Goal: Transaction & Acquisition: Purchase product/service

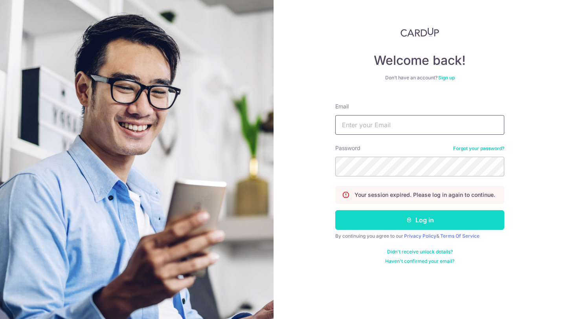
type input "[PERSON_NAME][EMAIL_ADDRESS][DOMAIN_NAME]"
click at [390, 219] on button "Log in" at bounding box center [419, 220] width 169 height 20
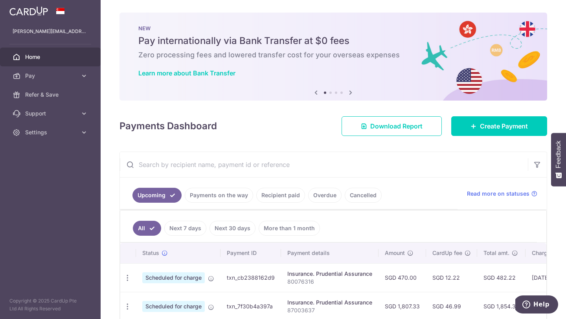
scroll to position [40, 0]
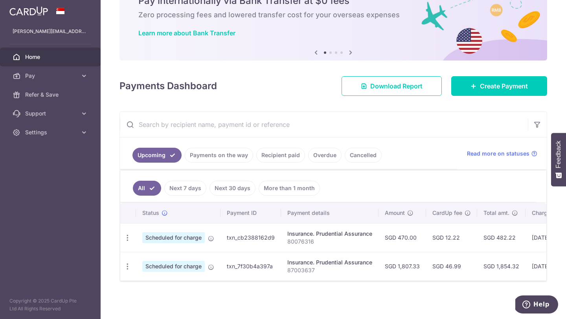
click at [226, 153] on link "Payments on the way" at bounding box center [219, 155] width 68 height 15
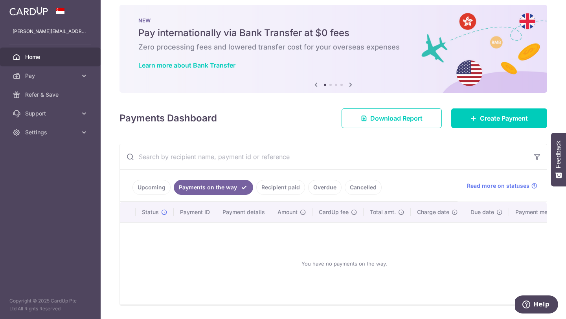
scroll to position [31, 0]
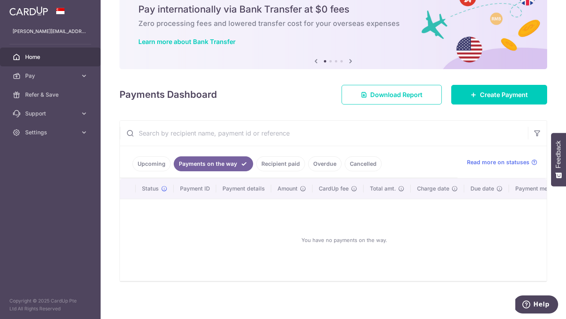
click at [264, 160] on link "Recipient paid" at bounding box center [280, 163] width 49 height 15
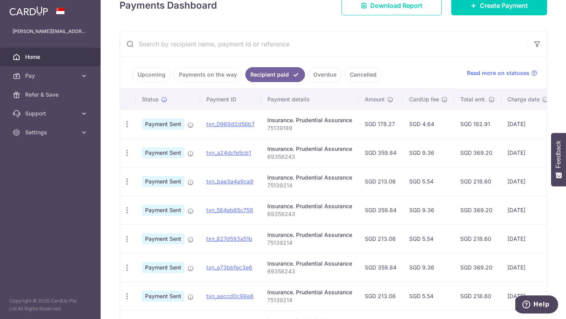
scroll to position [0, 0]
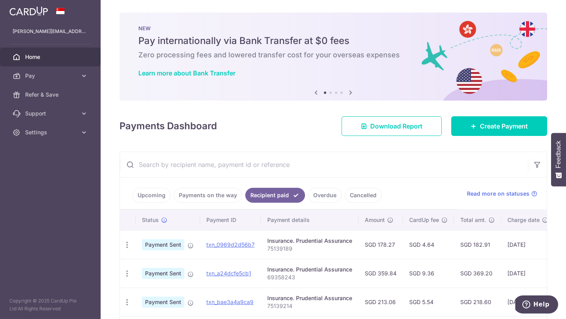
click at [136, 191] on link "Upcoming" at bounding box center [151, 195] width 38 height 15
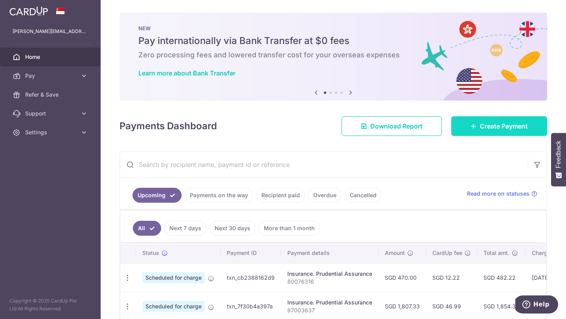
click at [481, 127] on span "Create Payment" at bounding box center [504, 125] width 48 height 9
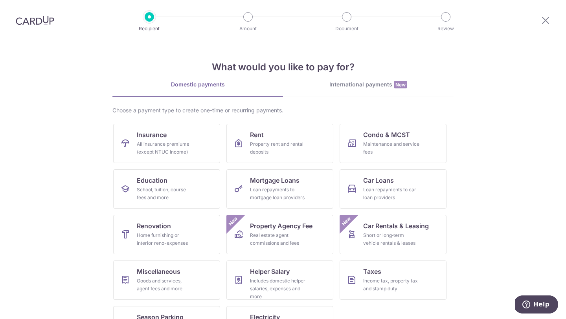
scroll to position [33, 0]
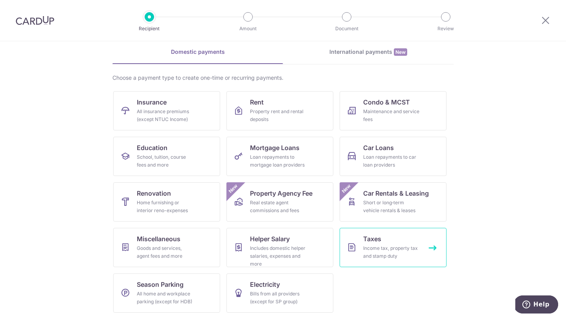
click at [376, 238] on span "Taxes" at bounding box center [372, 238] width 18 height 9
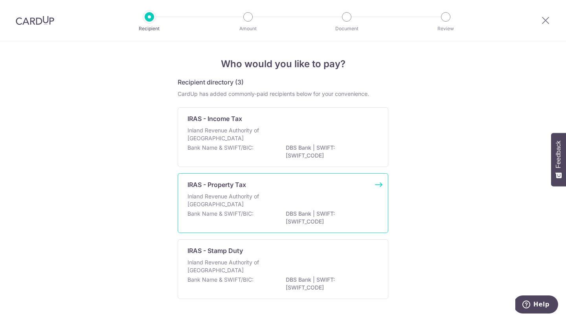
scroll to position [23, 0]
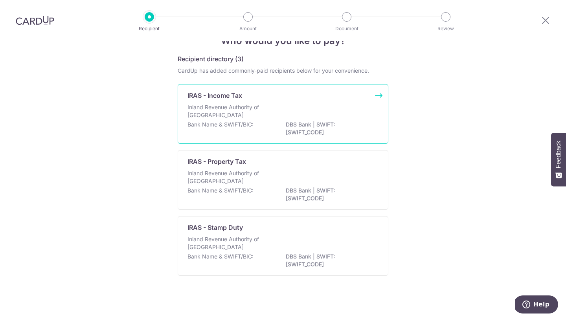
click at [296, 100] on div "IRAS - Income Tax Inland Revenue Authority of Singapore Bank Name & SWIFT/BIC: …" at bounding box center [283, 114] width 211 height 60
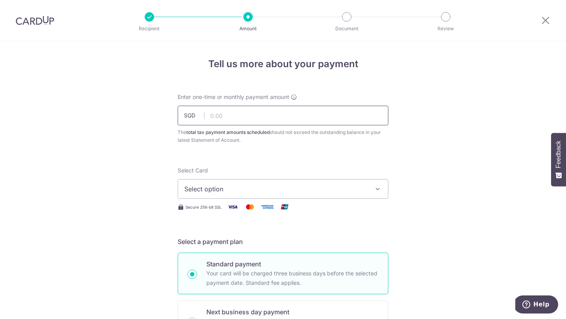
click at [293, 113] on input "text" at bounding box center [283, 116] width 211 height 20
type input "330.00"
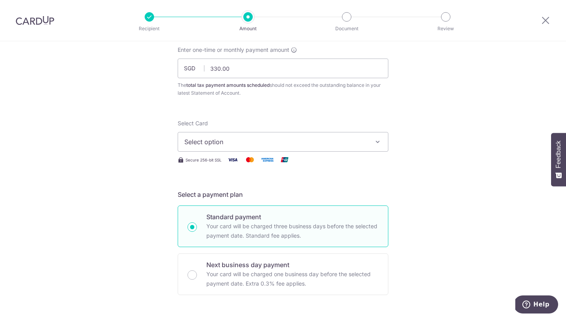
scroll to position [52, 0]
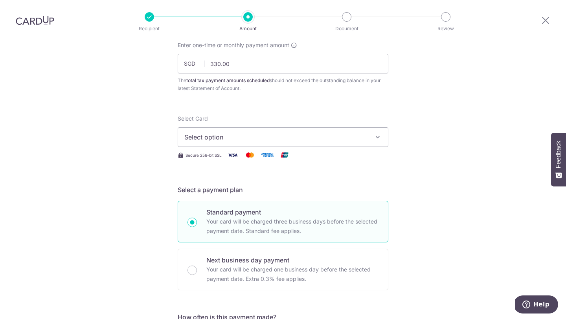
click at [351, 145] on button "Select option" at bounding box center [283, 137] width 211 height 20
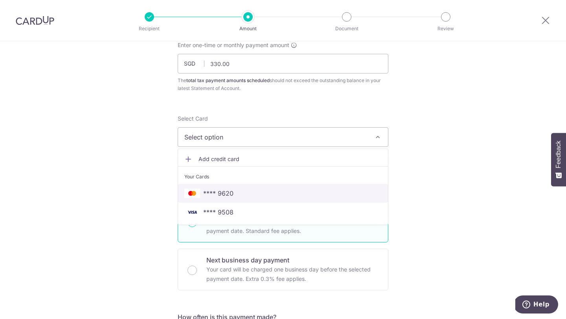
click at [217, 193] on span "**** 9620" at bounding box center [218, 193] width 30 height 9
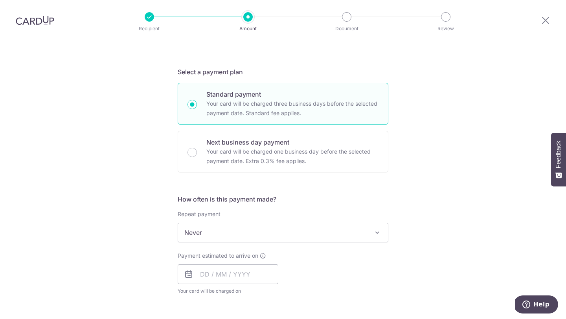
scroll to position [231, 0]
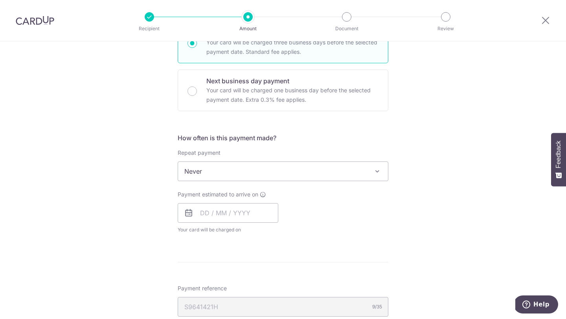
click at [299, 180] on span "Never" at bounding box center [283, 171] width 210 height 19
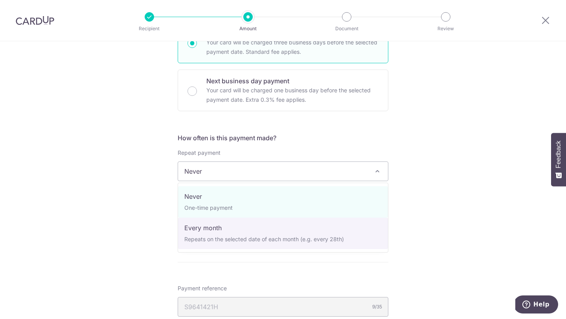
select select "3"
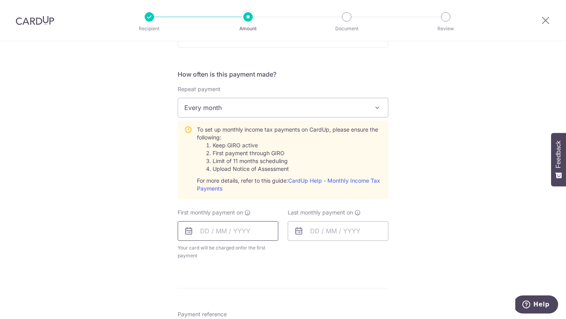
scroll to position [287, 0]
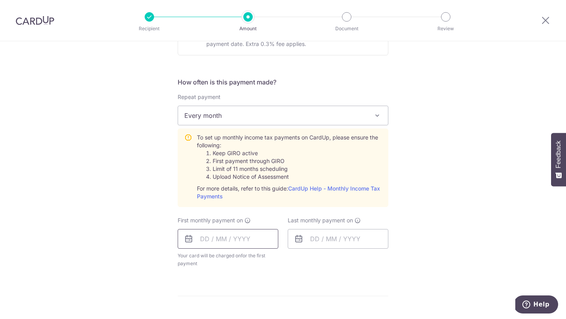
click at [203, 236] on input "text" at bounding box center [228, 239] width 101 height 20
click at [129, 238] on div "Tell us more about your payment Enter one-time or monthly payment amount SGD 33…" at bounding box center [283, 164] width 566 height 819
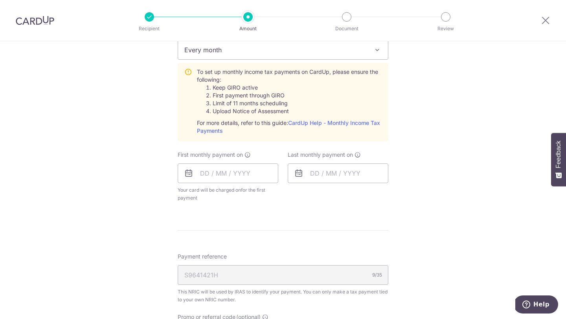
scroll to position [353, 0]
click at [204, 169] on input "text" at bounding box center [228, 173] width 101 height 20
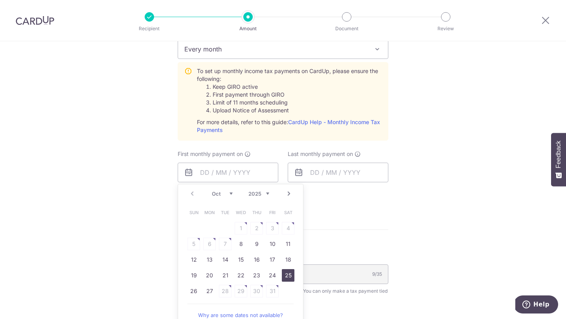
click at [291, 273] on link "25" at bounding box center [288, 275] width 13 height 13
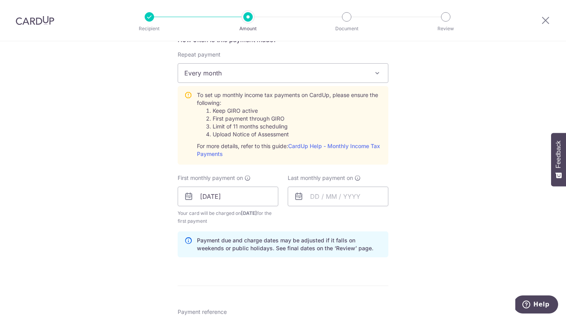
scroll to position [329, 0]
click at [227, 194] on input "25/10/2025" at bounding box center [228, 197] width 101 height 20
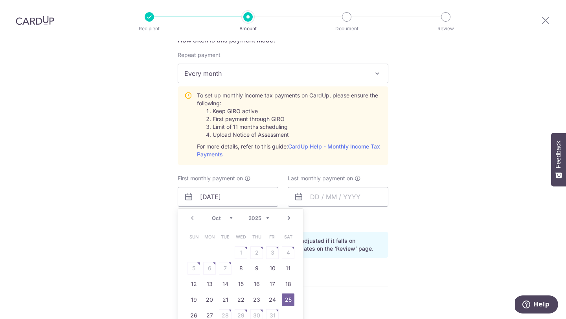
click at [427, 161] on div "Tell us more about your payment Enter one-time or monthly payment amount SGD 33…" at bounding box center [283, 138] width 566 height 851
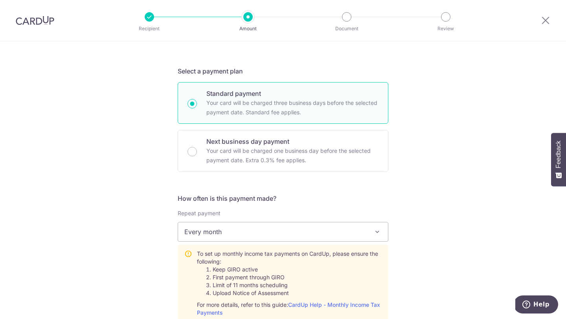
scroll to position [283, 0]
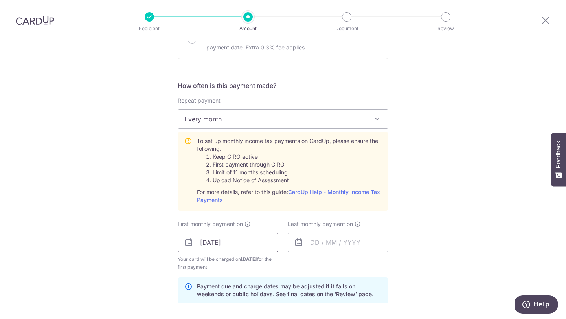
click at [209, 240] on input "25/10/2025" at bounding box center [228, 242] width 101 height 20
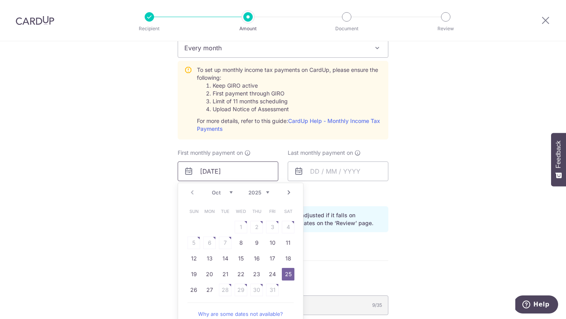
scroll to position [370, 0]
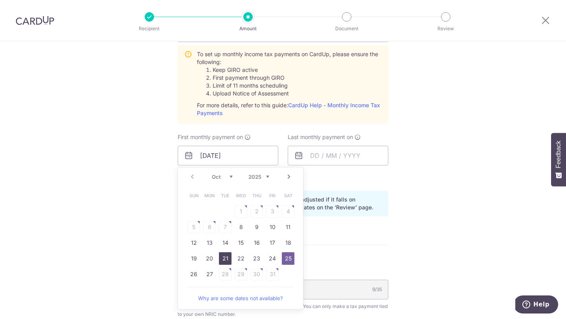
click at [223, 258] on link "21" at bounding box center [225, 258] width 13 height 13
type input "[DATE]"
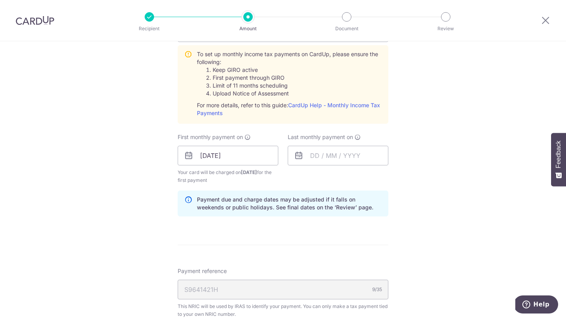
click at [433, 205] on div "Tell us more about your payment Enter one-time or monthly payment amount SGD 33…" at bounding box center [283, 96] width 566 height 851
click at [337, 148] on input "text" at bounding box center [337, 156] width 101 height 20
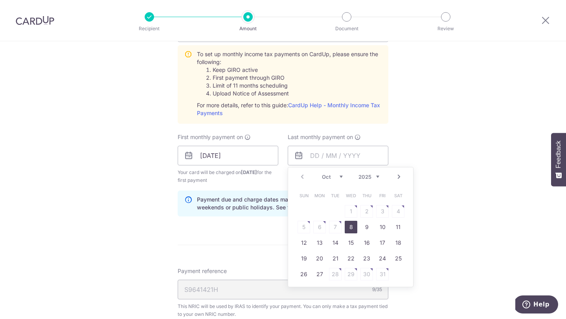
click at [378, 176] on select "2025 2026" at bounding box center [368, 177] width 21 height 6
click at [335, 174] on select "Jan Feb Mar Apr May Jun Jul Aug Sep Oct Nov" at bounding box center [332, 177] width 21 height 6
click at [336, 261] on table "Sun Mon Tue Wed Thu Fri Sat 1 2 3 4 5 6 7 8 9 10 11 12 13 14 15 16 17 18 19 20 …" at bounding box center [351, 235] width 110 height 94
click at [304, 180] on link "Prev" at bounding box center [301, 176] width 9 height 9
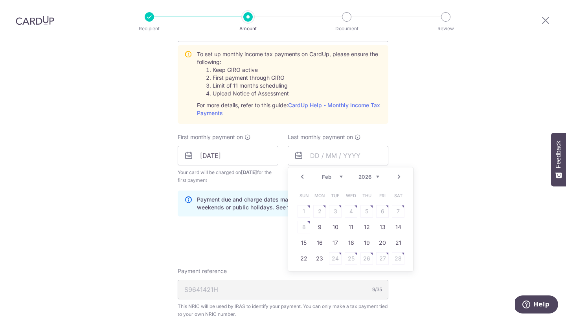
click at [398, 175] on link "Next" at bounding box center [398, 176] width 9 height 9
click at [300, 176] on link "Prev" at bounding box center [301, 176] width 9 height 9
click at [399, 242] on link "21" at bounding box center [398, 242] width 13 height 13
type input "[DATE]"
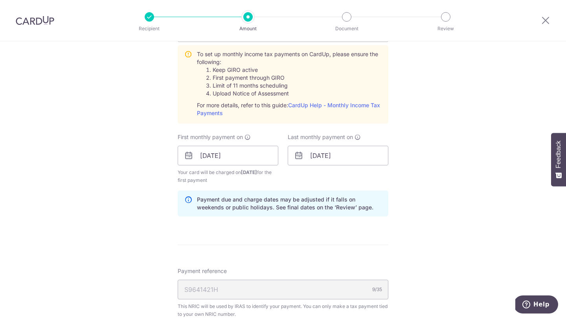
click at [417, 167] on div "Tell us more about your payment Enter one-time or monthly payment amount SGD 33…" at bounding box center [283, 96] width 566 height 851
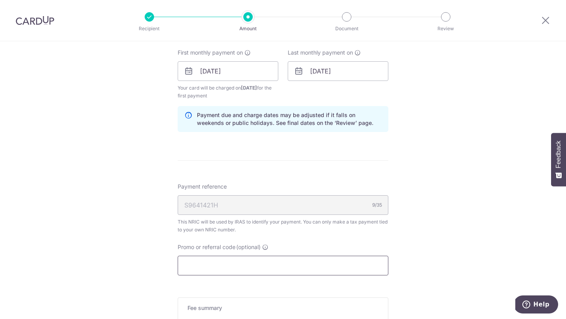
scroll to position [573, 0]
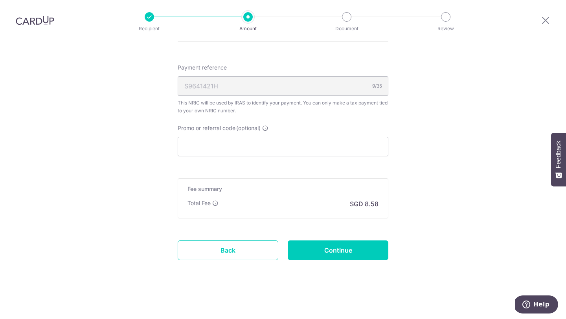
click at [335, 253] on input "Continue" at bounding box center [337, 250] width 101 height 20
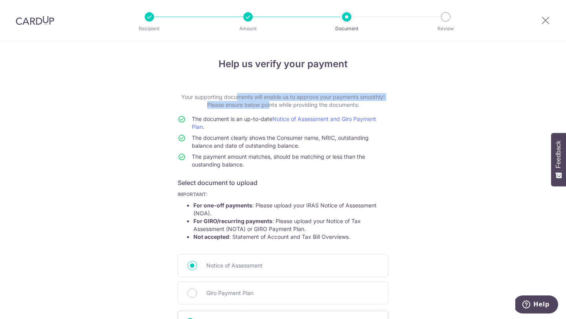
drag, startPoint x: 211, startPoint y: 98, endPoint x: 268, endPoint y: 101, distance: 57.0
click at [268, 101] on p "Your supporting documents will enable us to approve your payments smoothly! Ple…" at bounding box center [283, 101] width 211 height 16
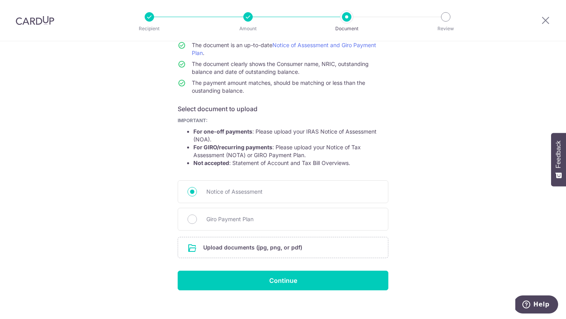
scroll to position [82, 0]
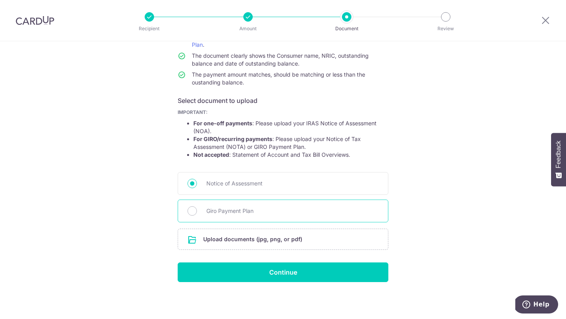
click at [218, 205] on div "Giro Payment Plan" at bounding box center [283, 211] width 211 height 23
click at [194, 206] on div "Giro Payment Plan" at bounding box center [283, 211] width 211 height 23
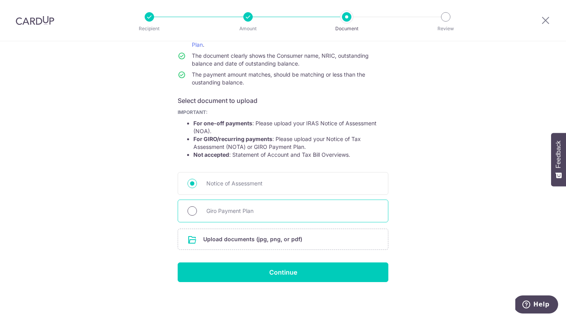
click at [191, 208] on input "Giro Payment Plan" at bounding box center [191, 210] width 9 height 9
radio input "true"
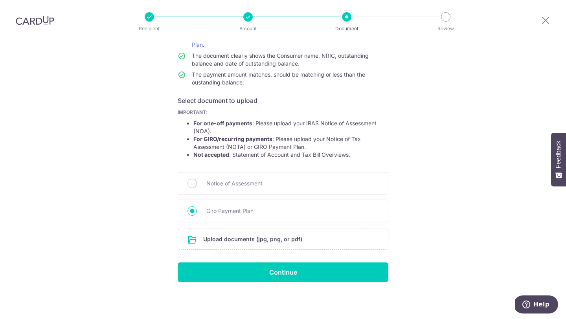
click at [136, 185] on div "Help us verify your payment Your supporting documents will enable us to approve…" at bounding box center [283, 139] width 566 height 360
click at [242, 242] on input "file" at bounding box center [283, 239] width 210 height 20
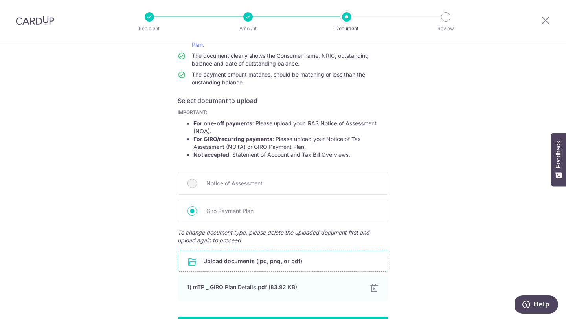
scroll to position [136, 0]
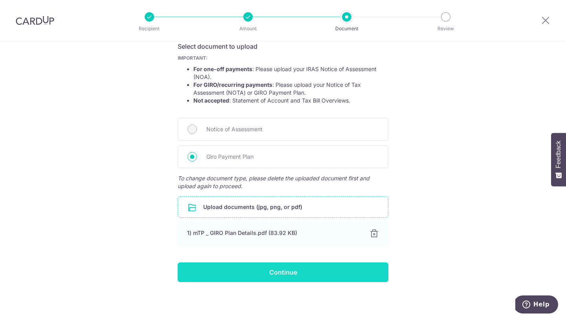
click at [237, 279] on input "Continue" at bounding box center [283, 272] width 211 height 20
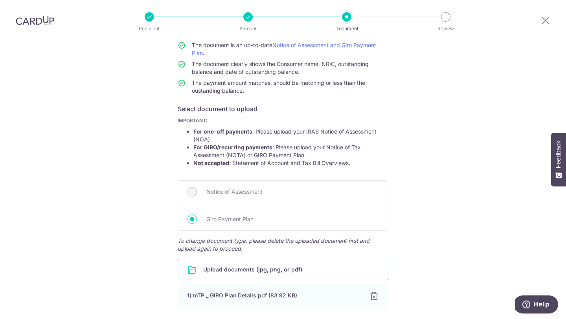
scroll to position [99, 0]
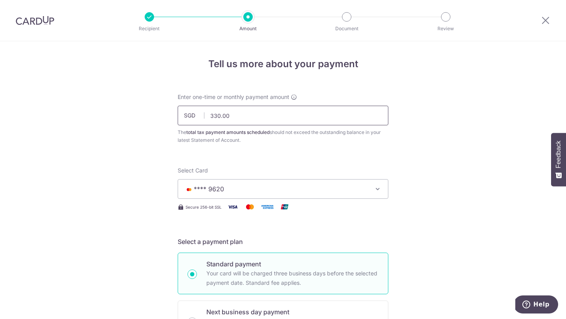
click at [269, 115] on input "330.00" at bounding box center [283, 116] width 211 height 20
type input "3"
type input "225.80"
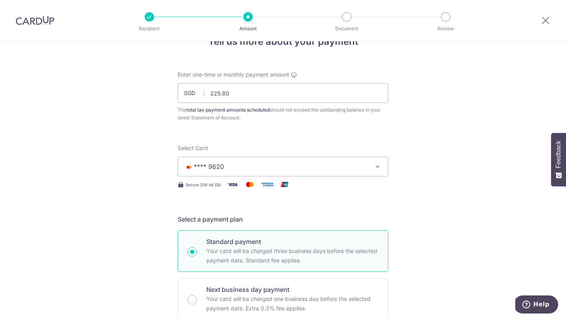
scroll to position [452, 0]
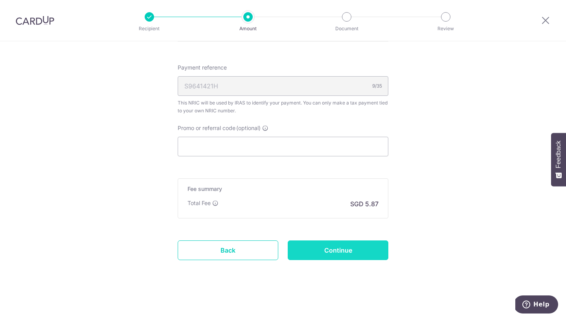
click at [325, 253] on input "Continue" at bounding box center [337, 250] width 101 height 20
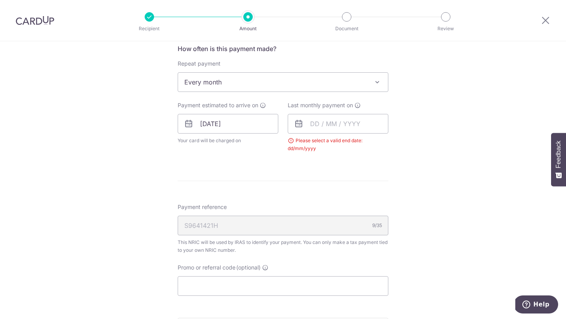
scroll to position [324, 0]
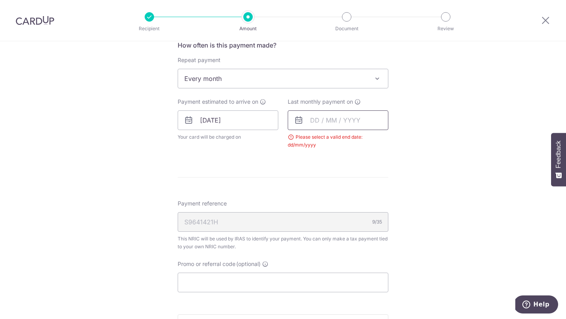
click at [310, 119] on input "text" at bounding box center [337, 120] width 101 height 20
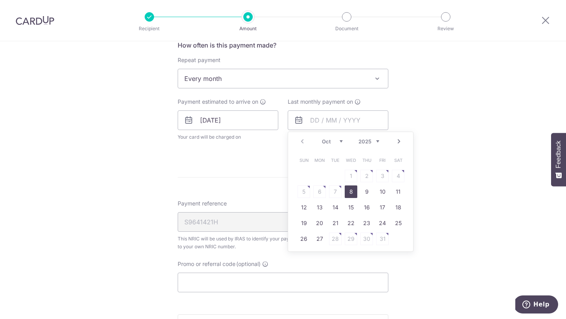
click at [378, 139] on select "2025 2026" at bounding box center [368, 141] width 21 height 6
click at [342, 140] on select "Jan Feb Mar Apr May Jun Jul Aug Sep Oct Nov" at bounding box center [332, 141] width 21 height 6
click at [303, 142] on link "Prev" at bounding box center [301, 141] width 9 height 9
click at [395, 207] on link "21" at bounding box center [398, 207] width 13 height 13
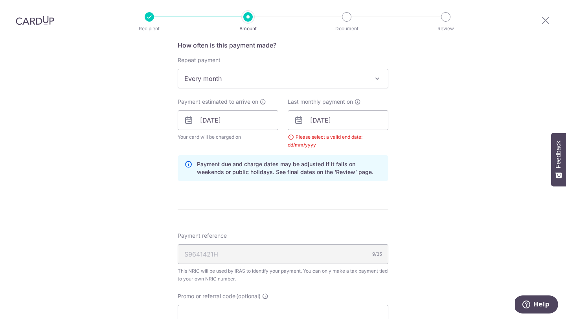
click at [411, 143] on div "Tell us more about your payment Enter one-time or monthly payment amount SGD 33…" at bounding box center [283, 102] width 566 height 769
click at [344, 112] on input "[DATE]" at bounding box center [337, 120] width 101 height 20
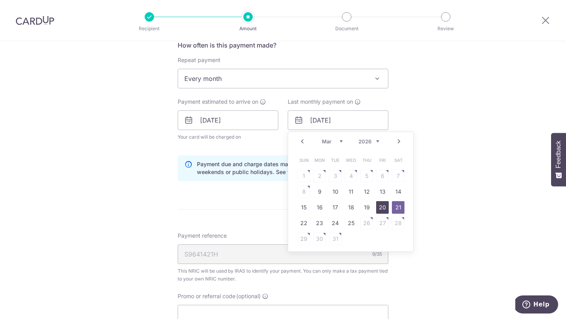
click at [387, 206] on link "20" at bounding box center [382, 207] width 13 height 13
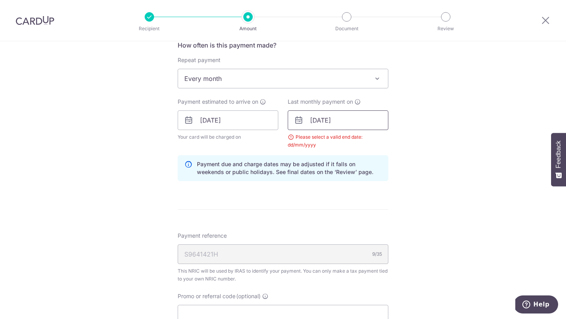
click at [313, 121] on input "20/03/2026" at bounding box center [337, 120] width 101 height 20
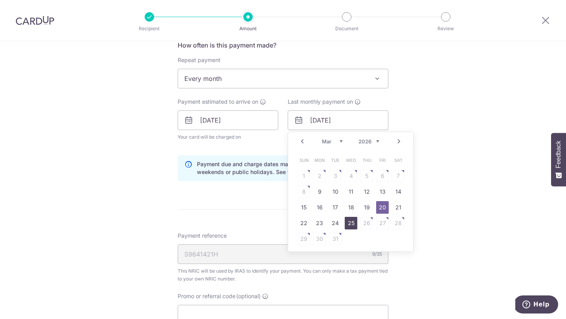
click at [352, 226] on link "25" at bounding box center [350, 223] width 13 height 13
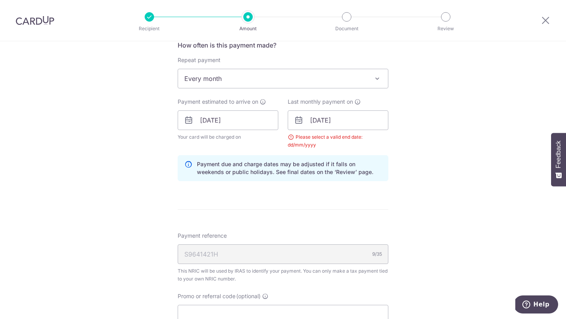
click at [352, 226] on form "Enter one-time or monthly payment amount SGD 330.00 330.00 The total tax paymen…" at bounding box center [283, 109] width 211 height 681
click at [401, 161] on div "Tell us more about your payment Enter one-time or monthly payment amount SGD 33…" at bounding box center [283, 102] width 566 height 769
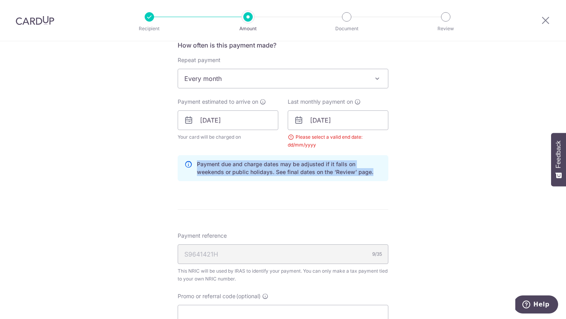
click at [401, 161] on div "Tell us more about your payment Enter one-time or monthly payment amount SGD 33…" at bounding box center [283, 102] width 566 height 769
click at [360, 112] on input "25/03/2026" at bounding box center [337, 120] width 101 height 20
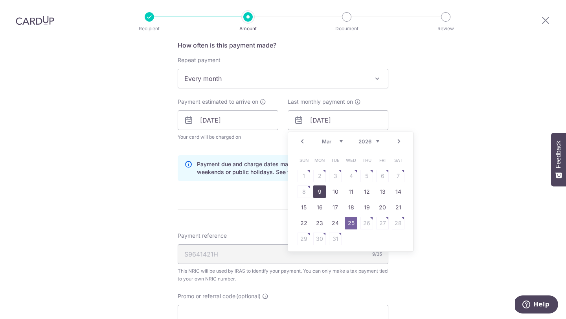
click at [317, 187] on link "9" at bounding box center [319, 191] width 13 height 13
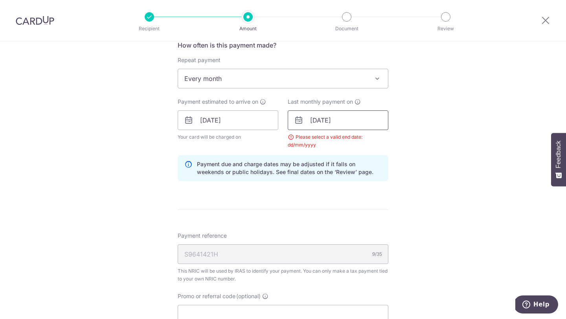
click at [315, 114] on input "09/03/2026" at bounding box center [337, 120] width 101 height 20
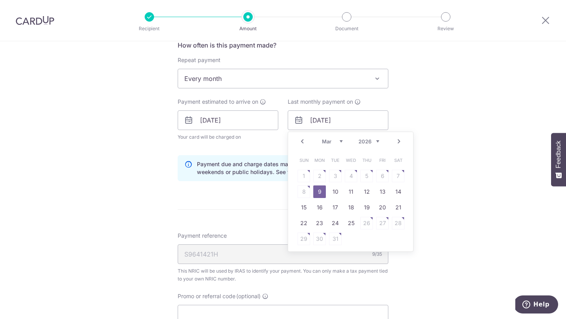
click at [299, 144] on link "Prev" at bounding box center [301, 141] width 9 height 9
click at [299, 144] on div "Prev Next Oct Nov Dec 2025 2026" at bounding box center [350, 141] width 125 height 19
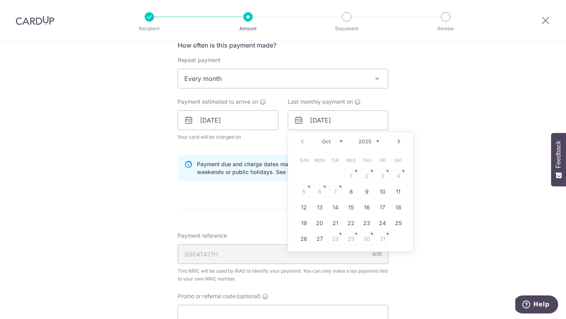
click at [357, 218] on td "22" at bounding box center [351, 223] width 16 height 16
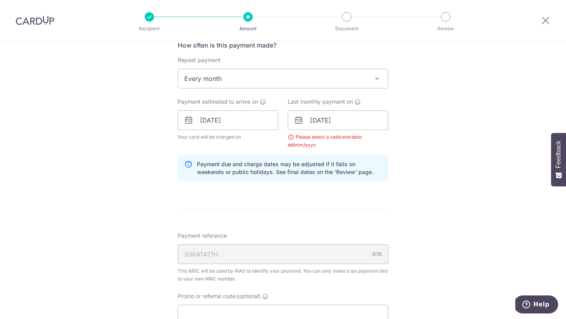
click at [384, 130] on div "Last monthly payment on 22/10/2025 Prev Next Oct Nov Dec 2025 2026 Sun Mon Tue …" at bounding box center [337, 123] width 101 height 51
click at [349, 115] on input "22/10/2025" at bounding box center [337, 120] width 101 height 20
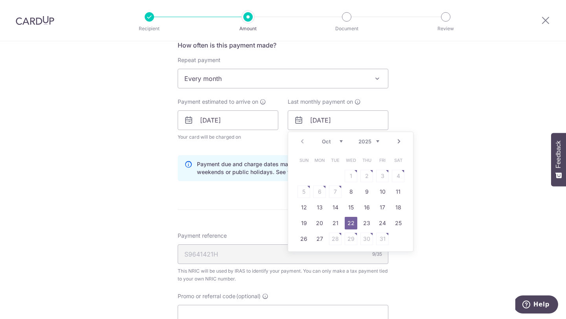
click at [405, 145] on div "Prev Next Oct Nov Dec 2025 2026" at bounding box center [350, 141] width 125 height 19
click at [371, 138] on select "2025 2026" at bounding box center [368, 141] width 21 height 6
click at [336, 141] on select "Jan Feb Mar Apr May Jun Jul Aug Sep Oct Nov" at bounding box center [332, 141] width 21 height 6
click at [303, 140] on link "Prev" at bounding box center [301, 141] width 9 height 9
click at [396, 208] on link "21" at bounding box center [398, 207] width 13 height 13
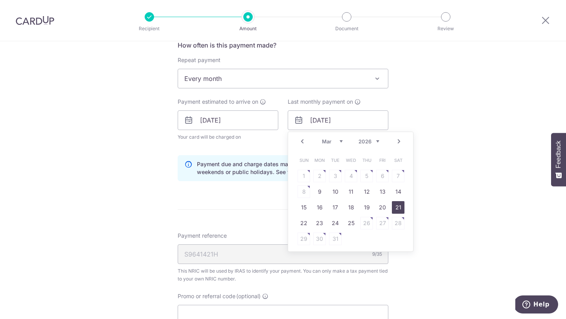
type input "21/03/2026"
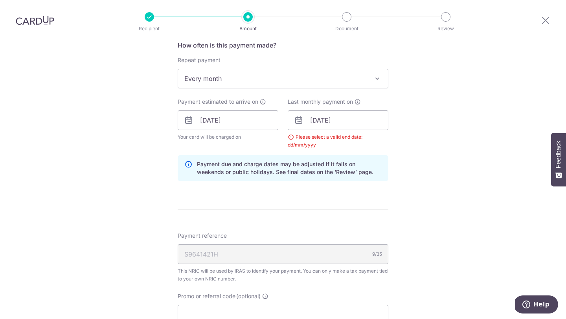
click at [415, 164] on div "Tell us more about your payment Enter one-time or monthly payment amount SGD 33…" at bounding box center [283, 102] width 566 height 769
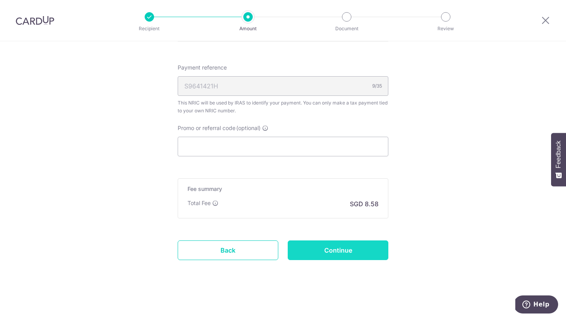
scroll to position [0, 0]
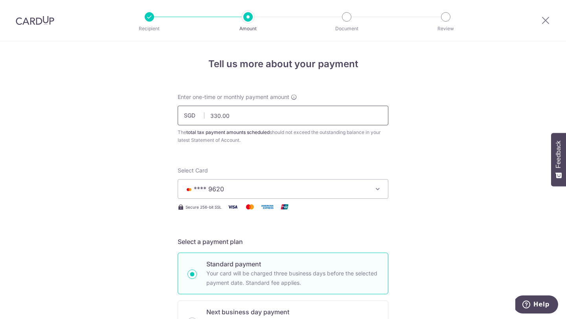
click at [310, 113] on input "330.00" at bounding box center [283, 116] width 211 height 20
type input "3"
type input "225.80"
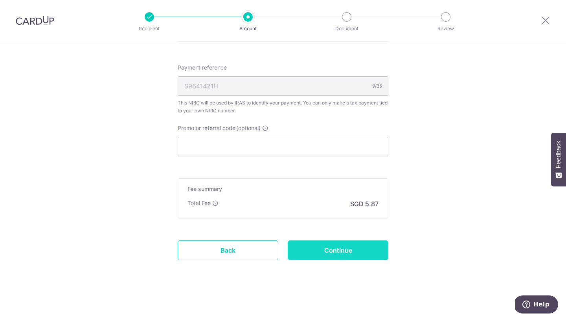
click at [362, 254] on input "Continue" at bounding box center [337, 250] width 101 height 20
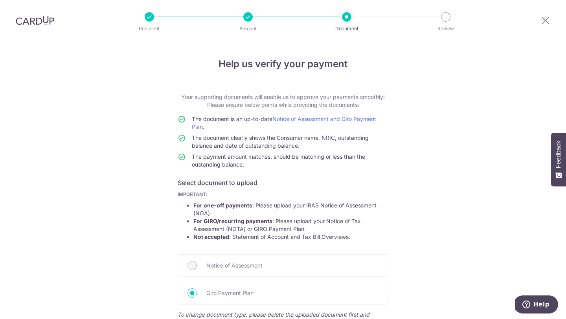
scroll to position [136, 0]
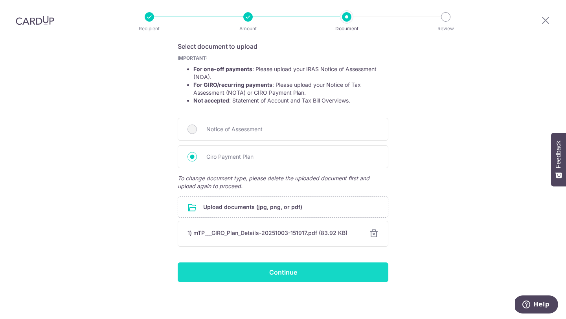
click at [297, 273] on input "Continue" at bounding box center [283, 272] width 211 height 20
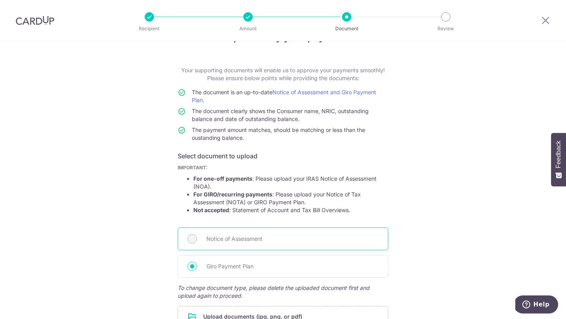
scroll to position [0, 0]
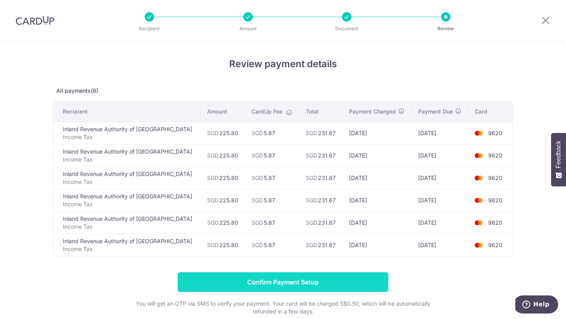
click at [271, 282] on input "Confirm Payment Setup" at bounding box center [283, 282] width 211 height 20
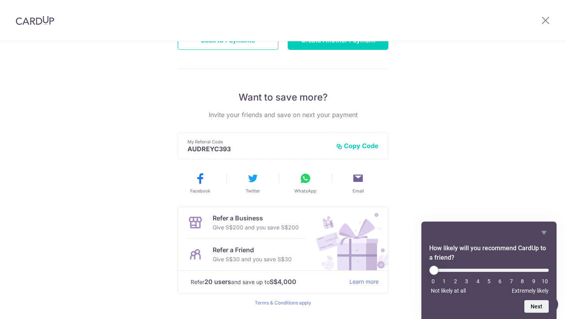
scroll to position [142, 0]
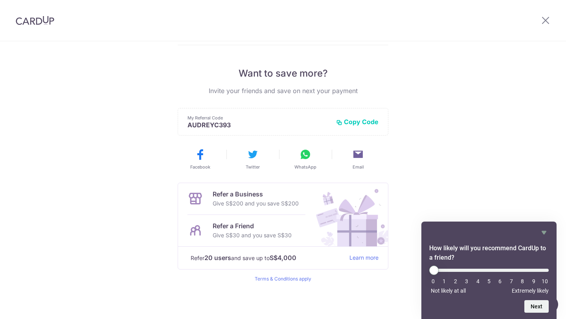
click at [452, 161] on div "Payments created! Hang tight, you’ll receive email updates on the status of the…" at bounding box center [283, 108] width 566 height 419
click at [359, 123] on button "Copy Code" at bounding box center [357, 122] width 42 height 8
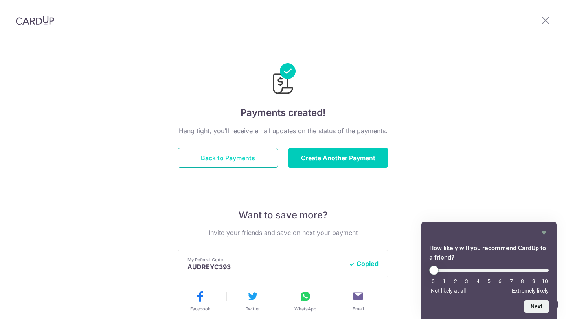
click at [251, 162] on button "Back to Payments" at bounding box center [228, 158] width 101 height 20
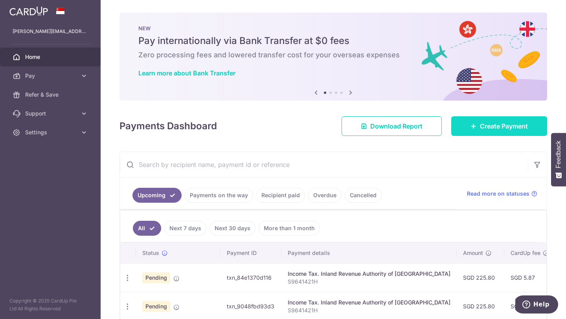
click at [480, 117] on link "Create Payment" at bounding box center [499, 126] width 96 height 20
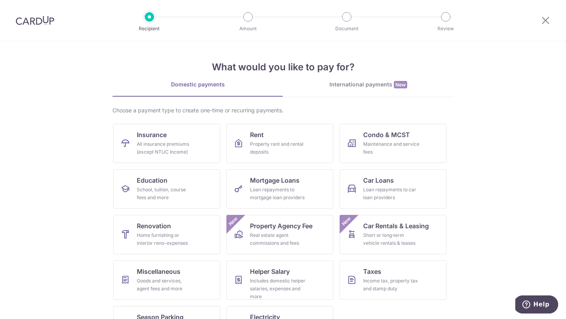
scroll to position [33, 0]
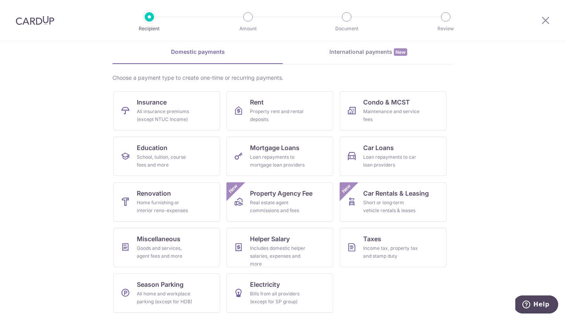
click at [42, 176] on section "What would you like to pay for? Domestic payments International payments New Ch…" at bounding box center [283, 180] width 566 height 278
